Goal: Transaction & Acquisition: Book appointment/travel/reservation

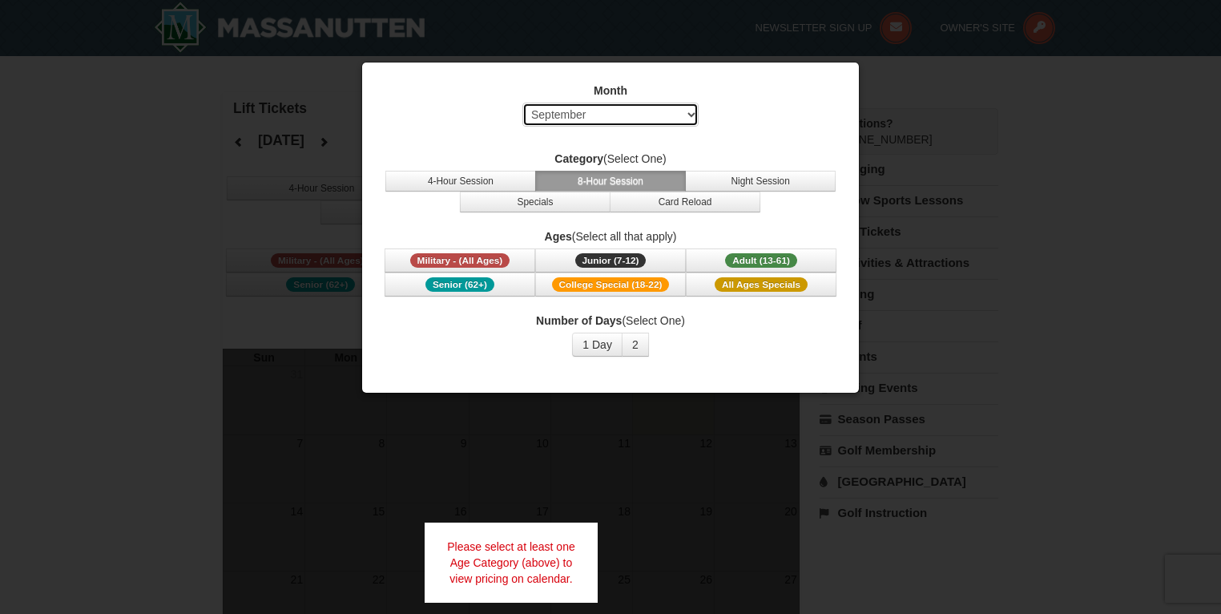
click at [692, 111] on select "Select September October November December January February March April May Jun…" at bounding box center [611, 115] width 176 height 24
select select "12"
click at [523, 103] on select "Select September October November December January February March April May Jun…" at bounding box center [611, 115] width 176 height 24
click at [590, 178] on button "8-Hour Session" at bounding box center [610, 181] width 151 height 21
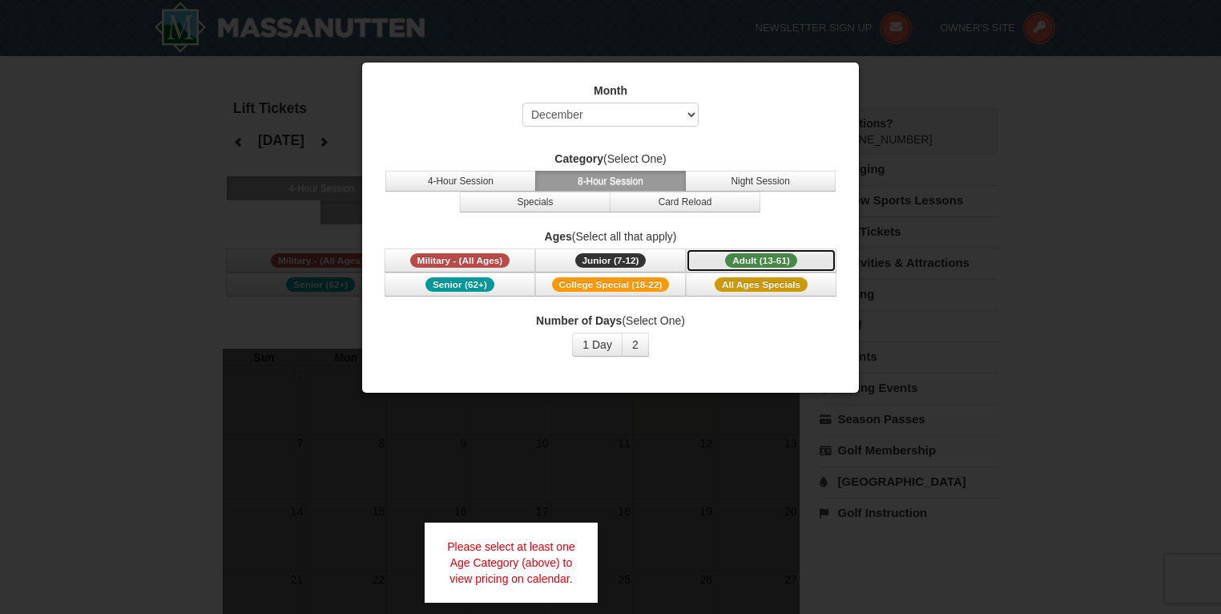
click at [763, 256] on span "Adult (13-61)" at bounding box center [761, 260] width 72 height 14
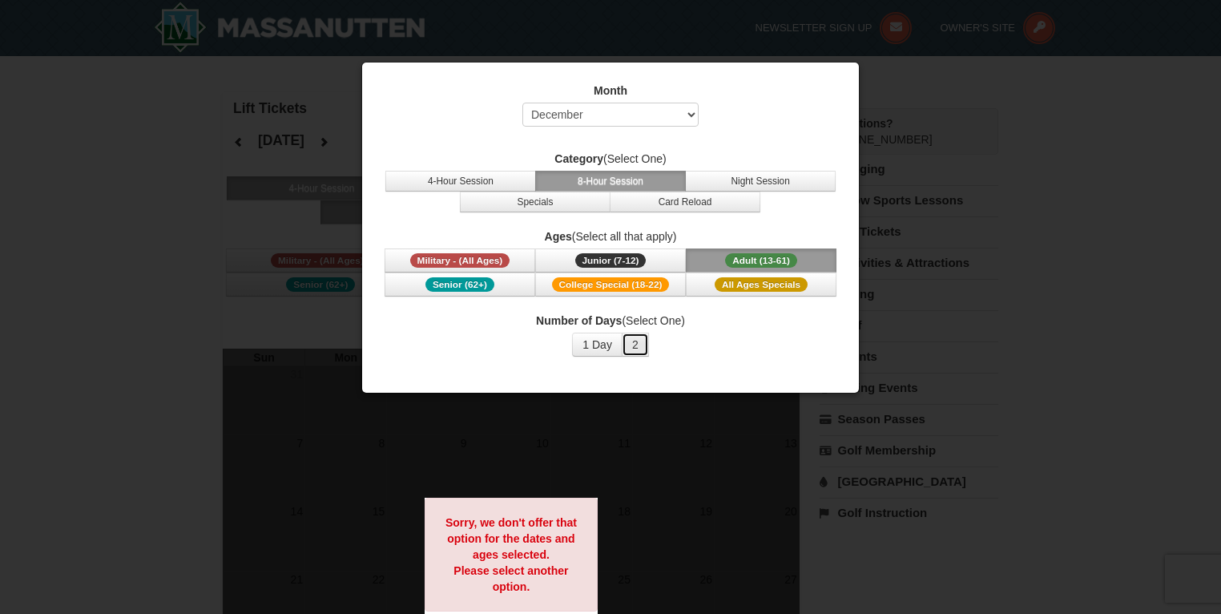
click at [641, 343] on button "2" at bounding box center [635, 345] width 27 height 24
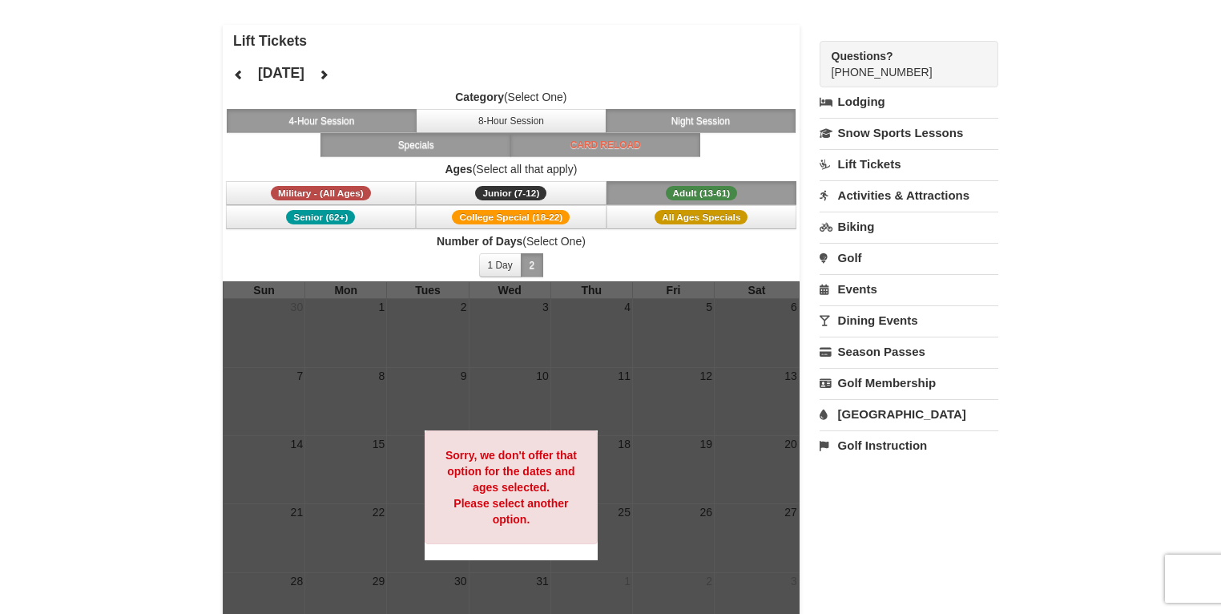
scroll to position [64, 0]
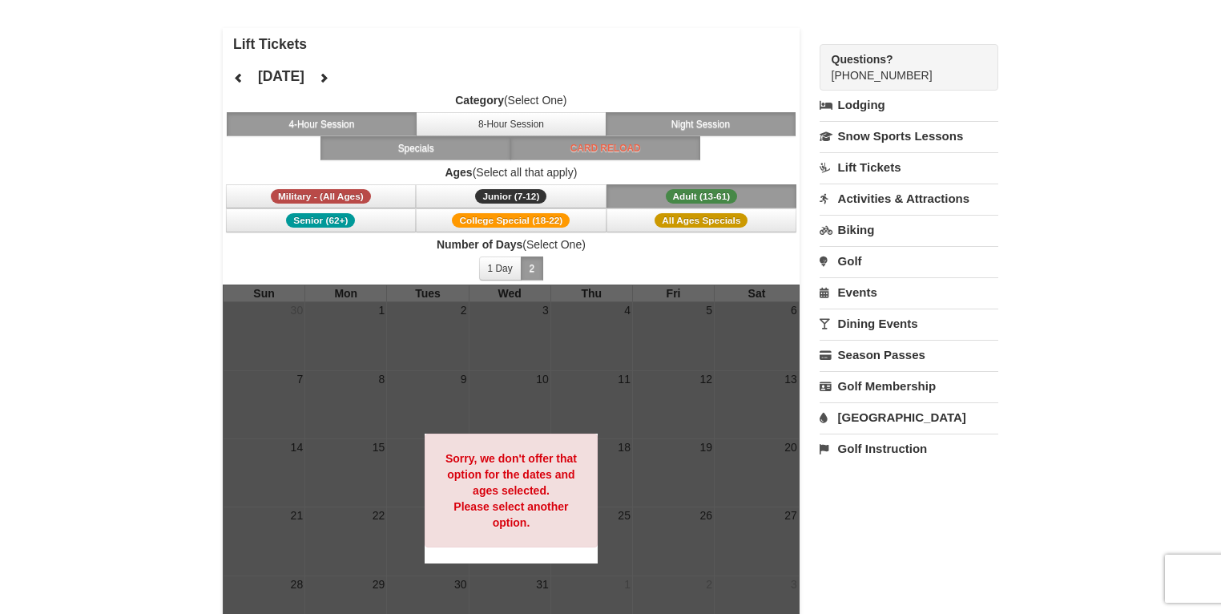
click at [865, 167] on link "Lift Tickets" at bounding box center [909, 167] width 179 height 30
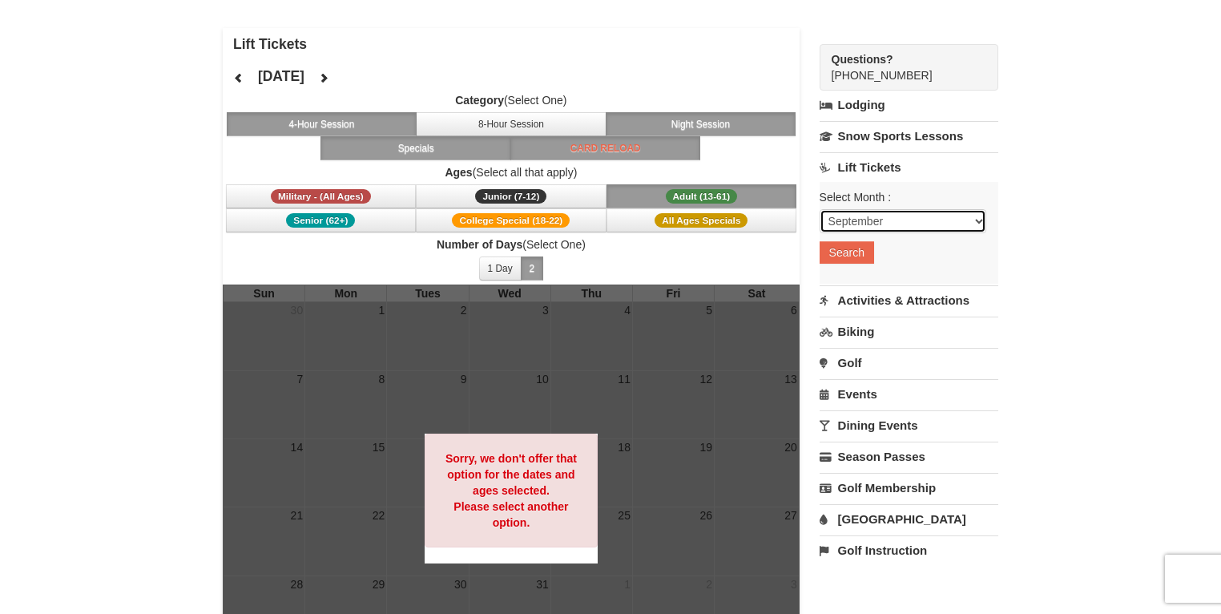
click at [983, 220] on select "September October November December January February March April May June July …" at bounding box center [903, 221] width 167 height 24
select select "12"
click at [820, 209] on select "September October November December January February March April May June July …" at bounding box center [903, 221] width 167 height 24
click at [849, 250] on button "Search" at bounding box center [847, 252] width 54 height 22
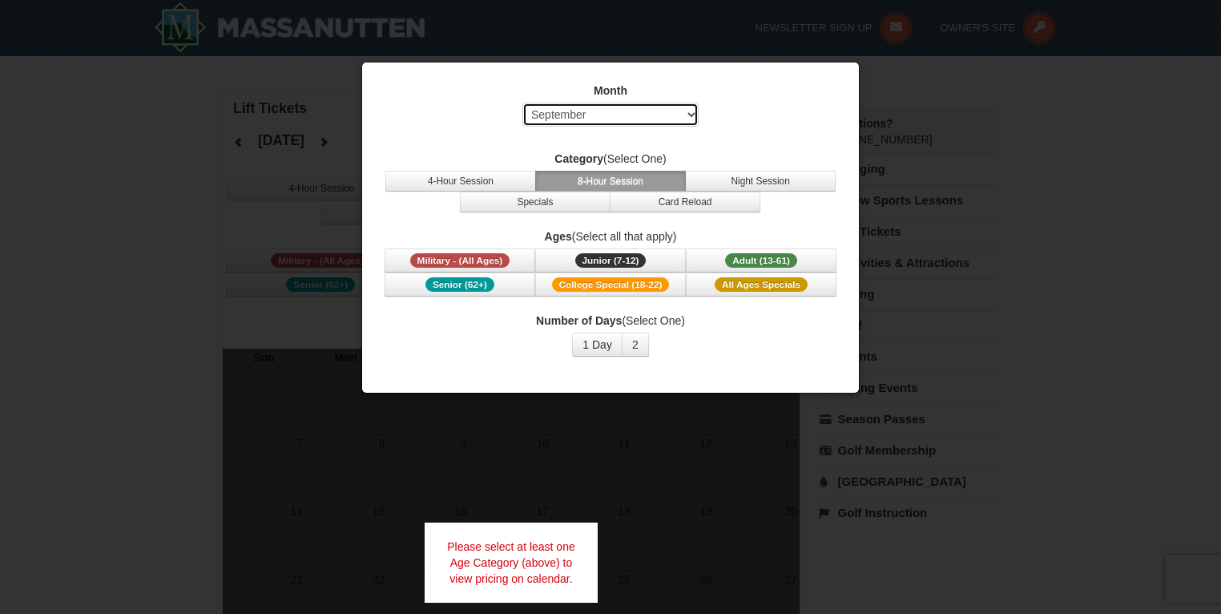
click at [695, 111] on select "Select September October November December January February March April May Jun…" at bounding box center [611, 115] width 176 height 24
select select "12"
click at [523, 103] on select "Select September October November December January February March April May Jun…" at bounding box center [611, 115] width 176 height 24
click at [593, 181] on button "8-Hour Session" at bounding box center [610, 181] width 151 height 21
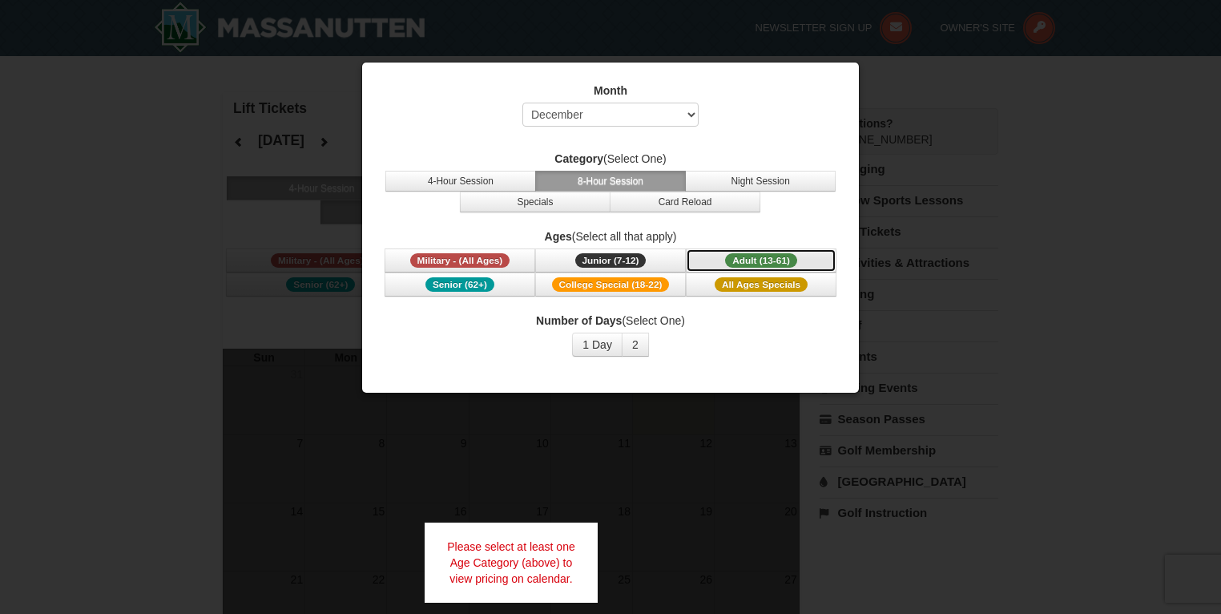
click at [769, 256] on span "Adult (13-61)" at bounding box center [761, 260] width 72 height 14
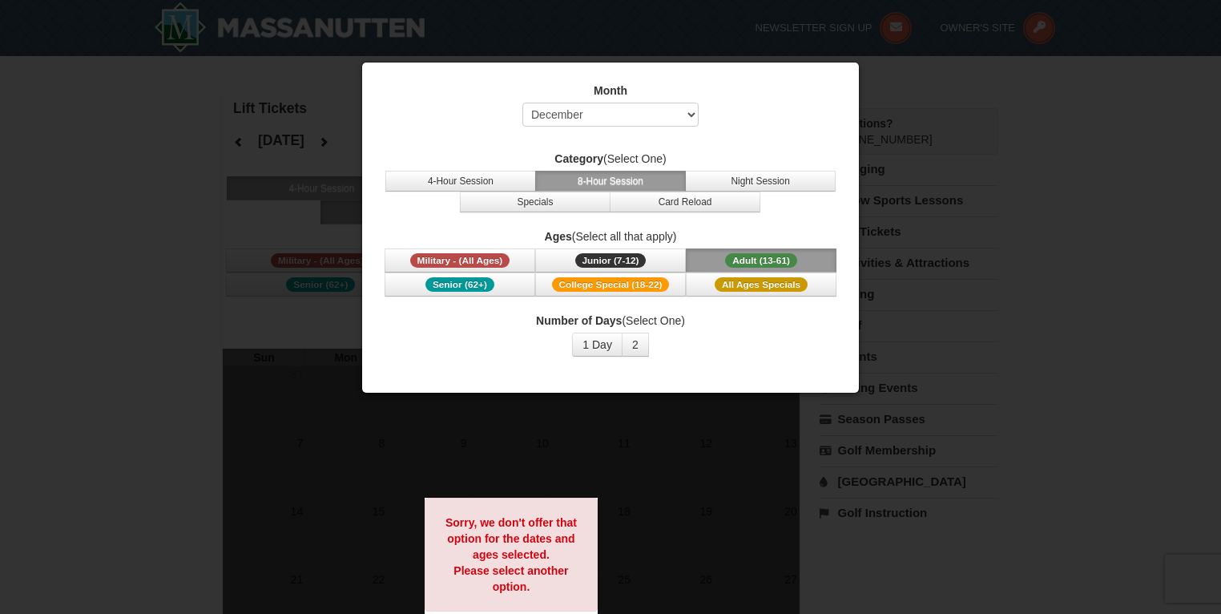
click at [769, 256] on span "Adult (13-61)" at bounding box center [761, 260] width 72 height 14
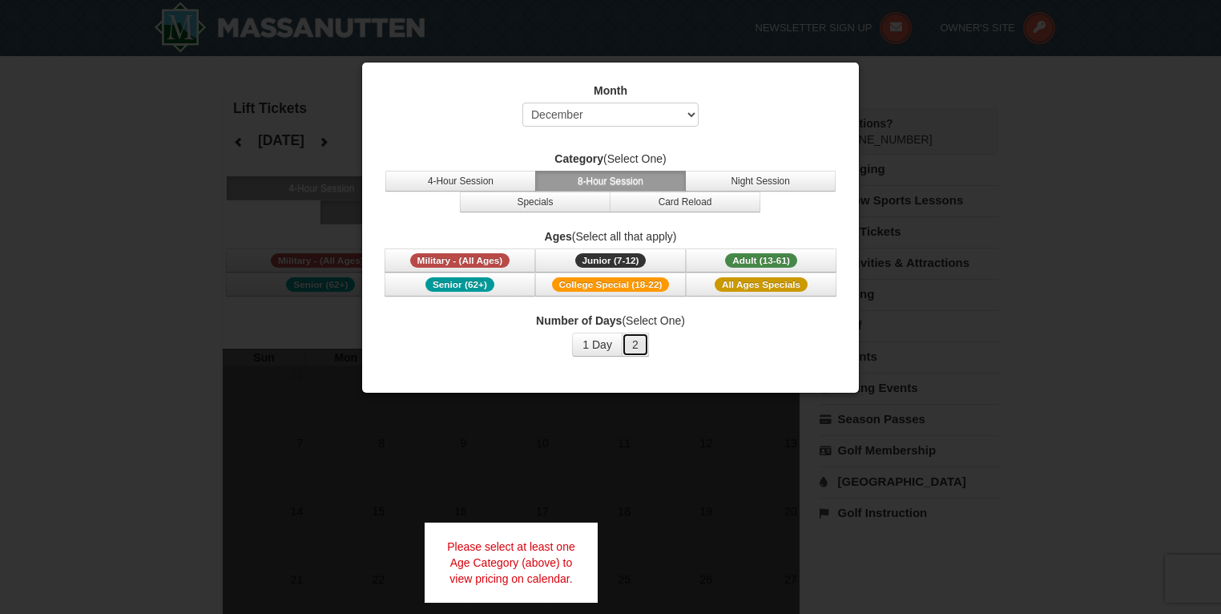
click at [637, 343] on button "2" at bounding box center [635, 345] width 27 height 24
click at [603, 342] on button "1 Day" at bounding box center [597, 345] width 50 height 24
click at [641, 341] on button "2" at bounding box center [635, 345] width 27 height 24
click at [702, 526] on div at bounding box center [610, 307] width 1221 height 614
